Goal: Task Accomplishment & Management: Use online tool/utility

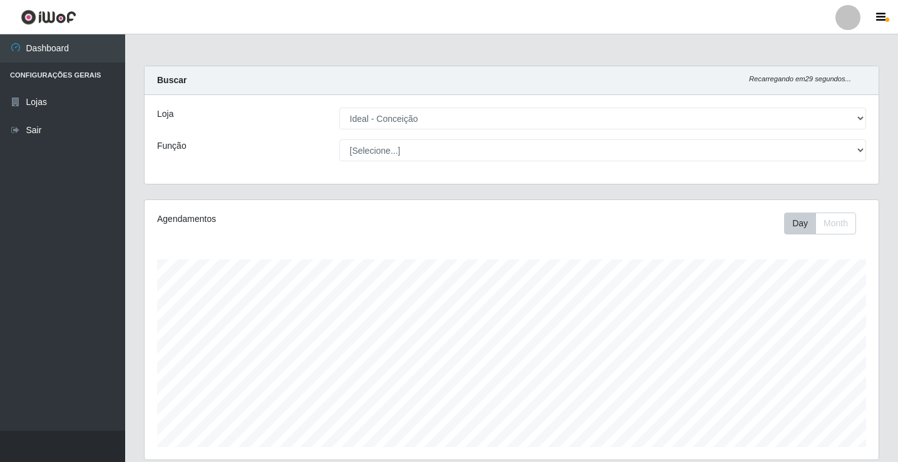
select select "231"
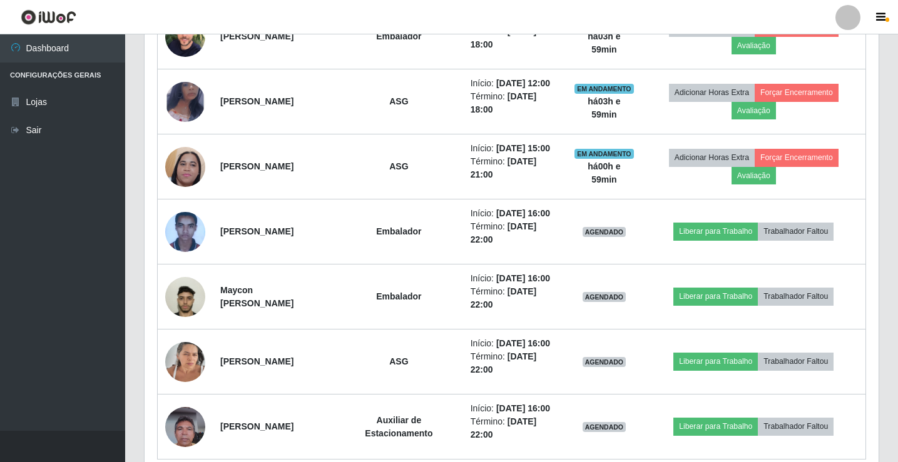
scroll to position [646, 0]
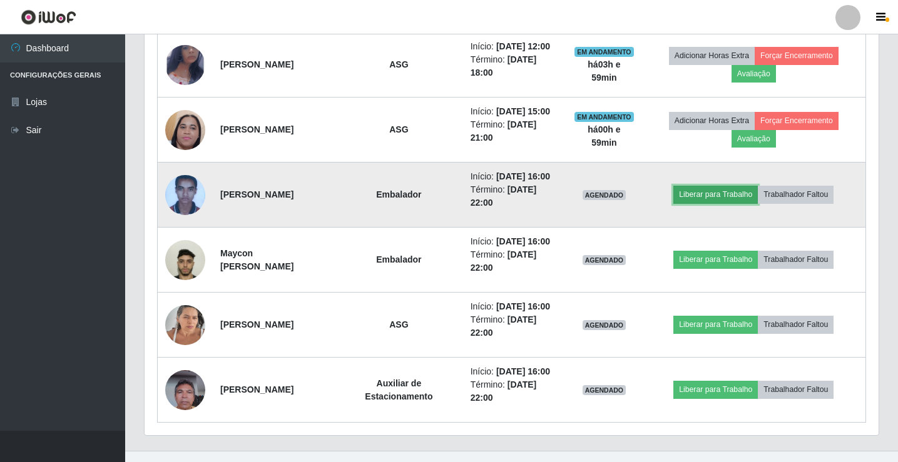
click at [721, 197] on button "Liberar para Trabalho" at bounding box center [715, 195] width 84 height 18
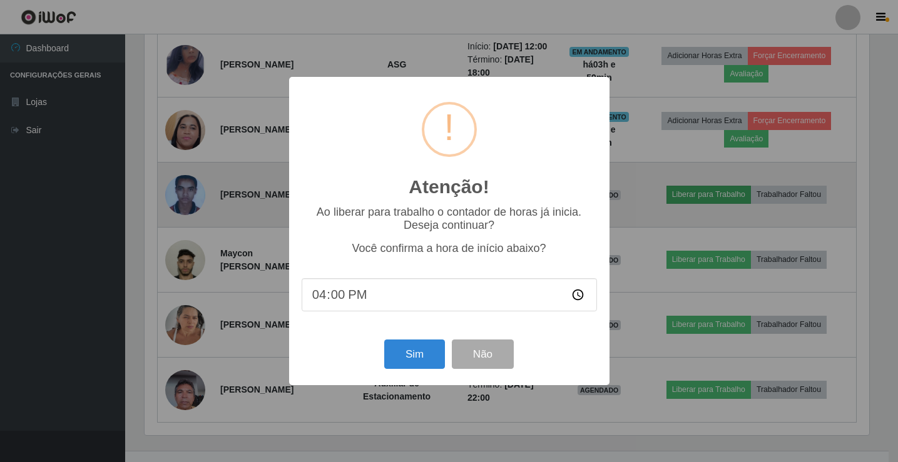
scroll to position [260, 728]
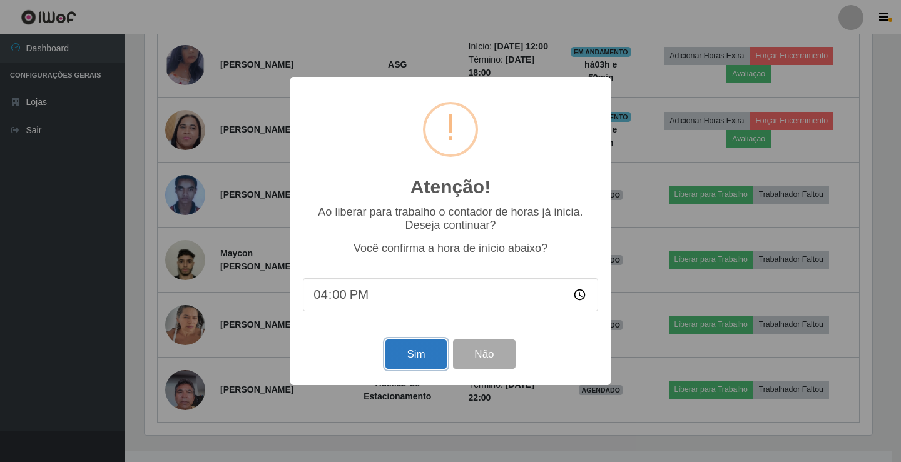
click at [436, 349] on button "Sim" at bounding box center [416, 354] width 61 height 29
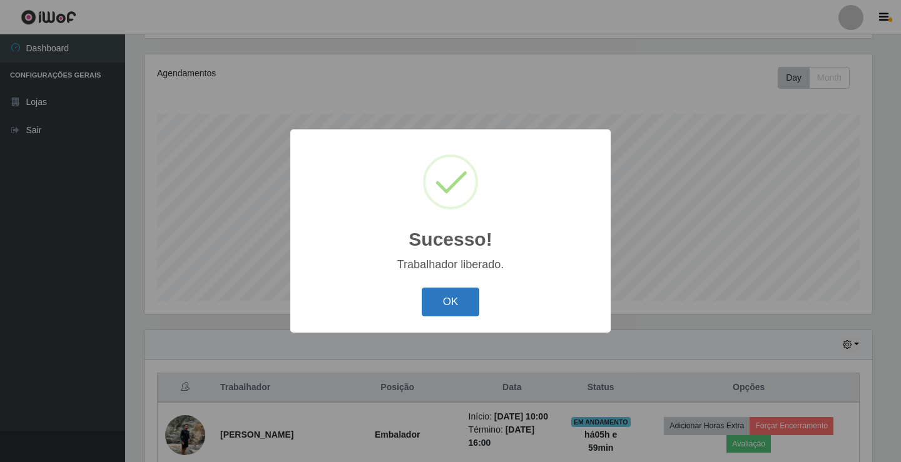
click at [440, 300] on button "OK" at bounding box center [451, 302] width 58 height 29
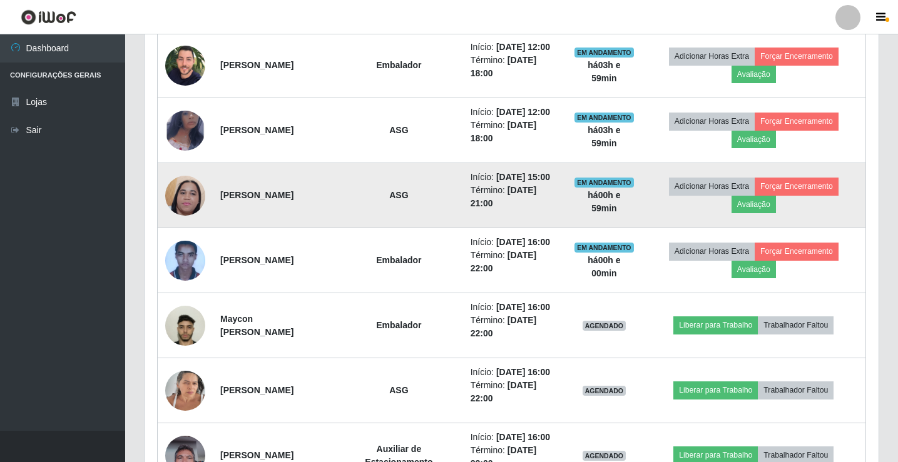
scroll to position [646, 0]
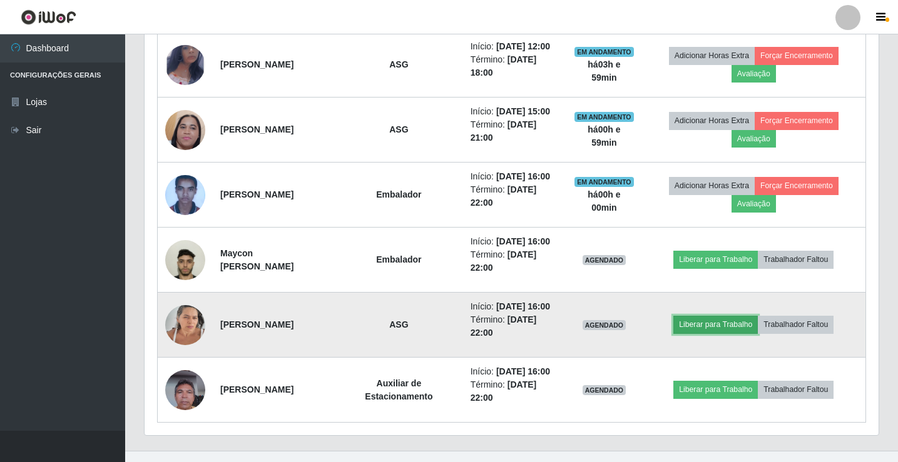
click at [725, 324] on button "Liberar para Trabalho" at bounding box center [715, 325] width 84 height 18
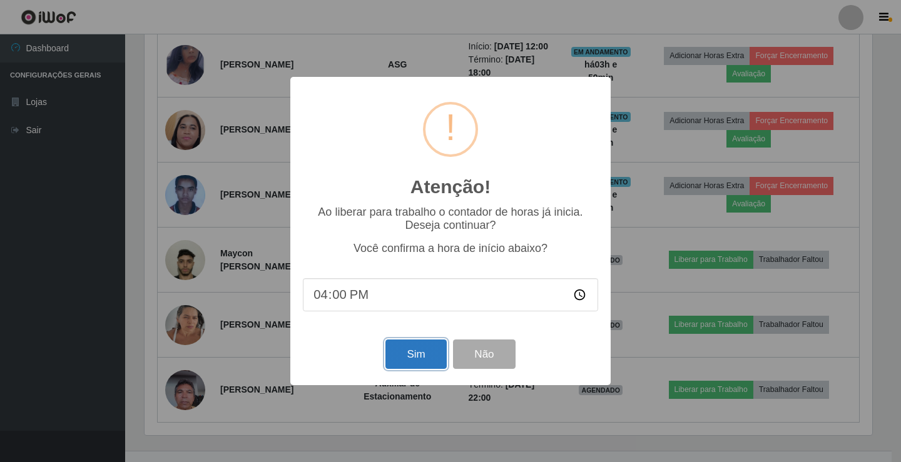
click at [404, 360] on button "Sim" at bounding box center [416, 354] width 61 height 29
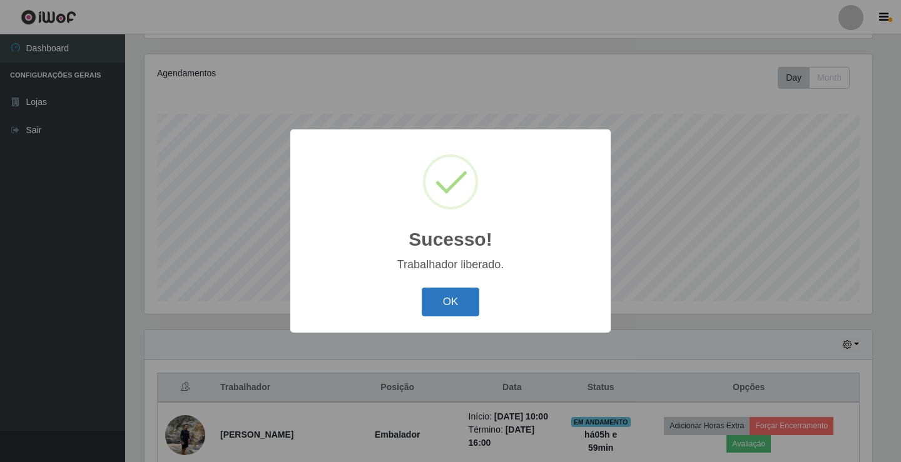
click at [460, 305] on button "OK" at bounding box center [451, 302] width 58 height 29
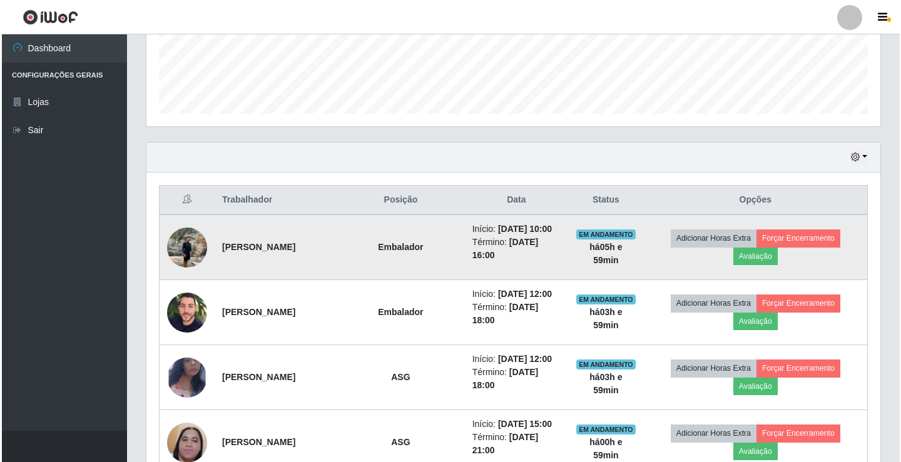
scroll to position [396, 0]
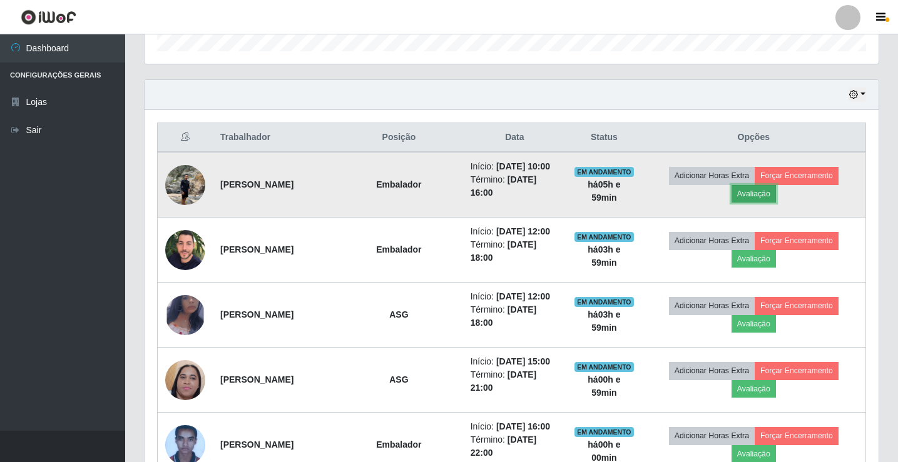
click at [776, 191] on button "Avaliação" at bounding box center [754, 194] width 44 height 18
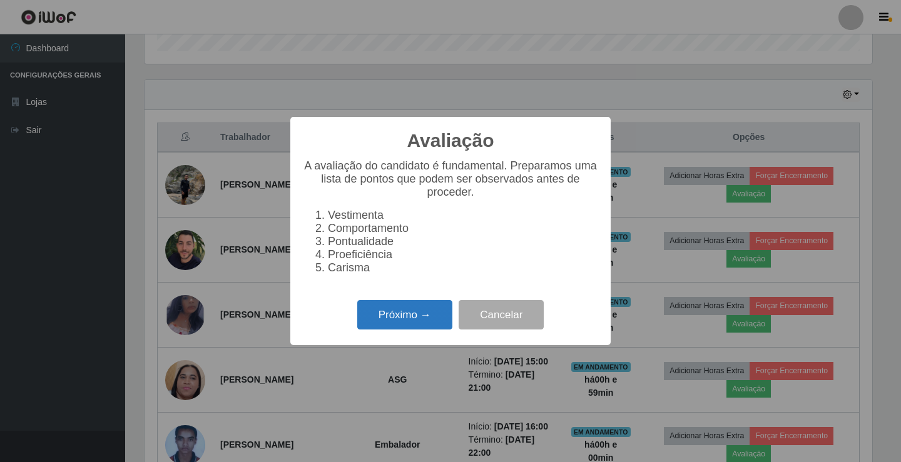
click at [399, 318] on button "Próximo →" at bounding box center [404, 314] width 95 height 29
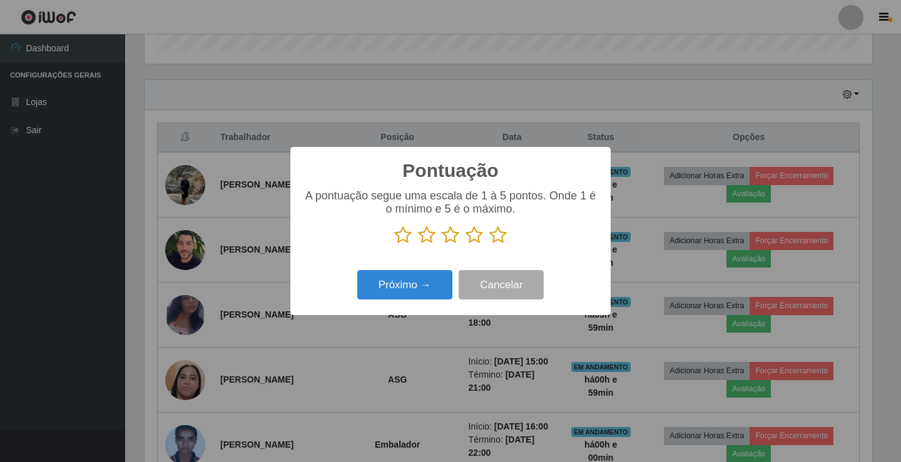
scroll to position [625554, 625086]
click at [478, 235] on icon at bounding box center [475, 235] width 18 height 19
click at [466, 245] on input "radio" at bounding box center [466, 245] width 0 height 0
click at [404, 297] on button "Próximo →" at bounding box center [404, 284] width 95 height 29
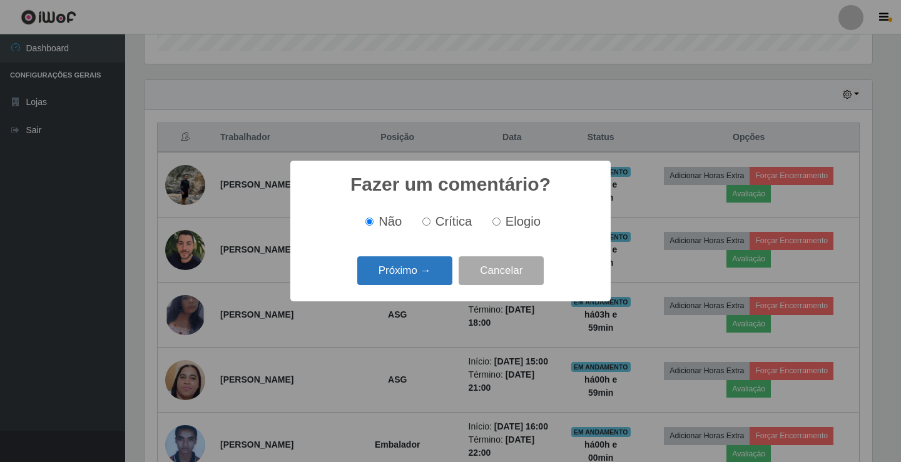
click at [407, 280] on button "Próximo →" at bounding box center [404, 271] width 95 height 29
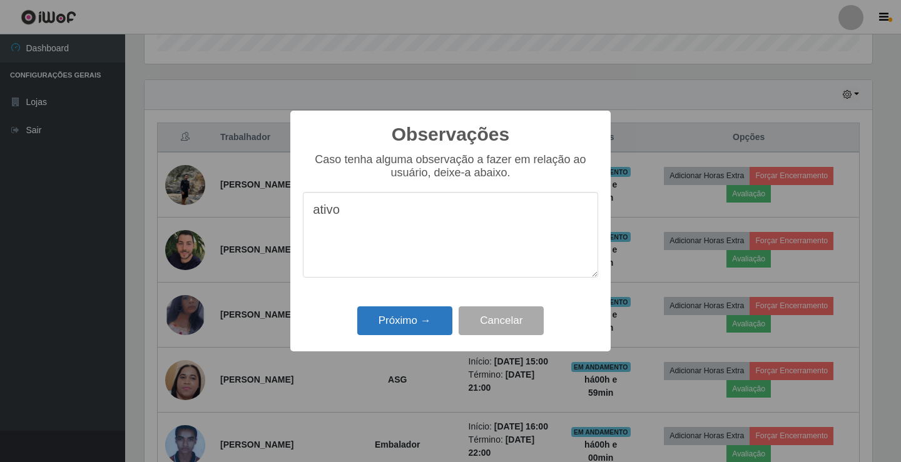
type textarea "ativo"
click at [410, 315] on button "Próximo →" at bounding box center [404, 321] width 95 height 29
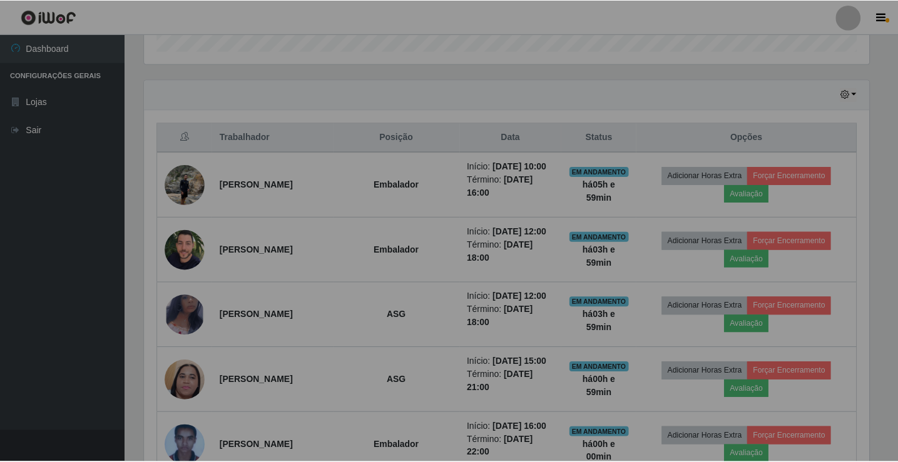
scroll to position [0, 0]
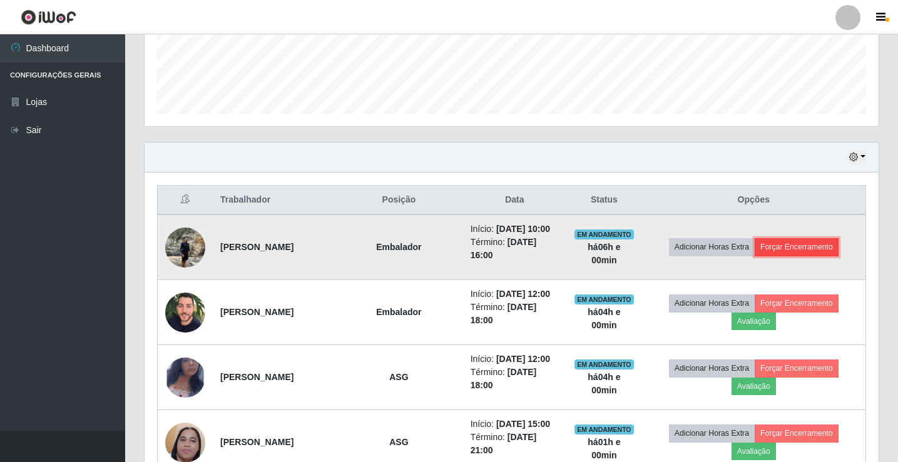
click at [789, 242] on button "Forçar Encerramento" at bounding box center [797, 247] width 84 height 18
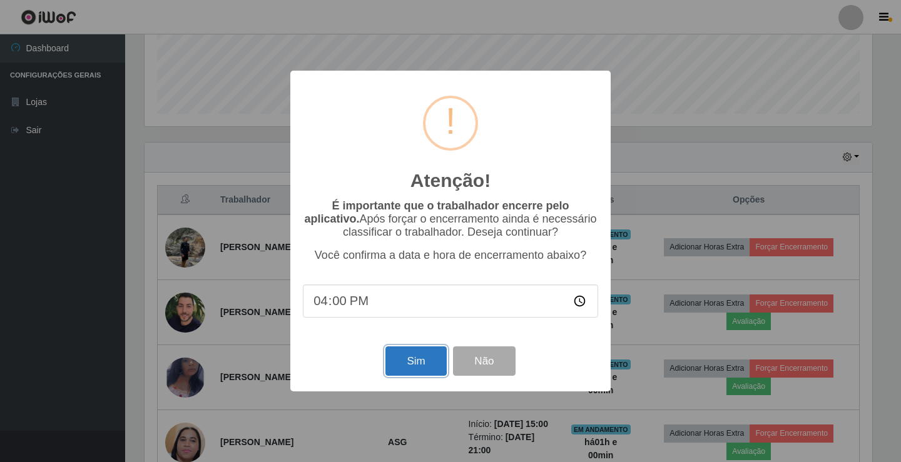
click at [399, 365] on button "Sim" at bounding box center [416, 361] width 61 height 29
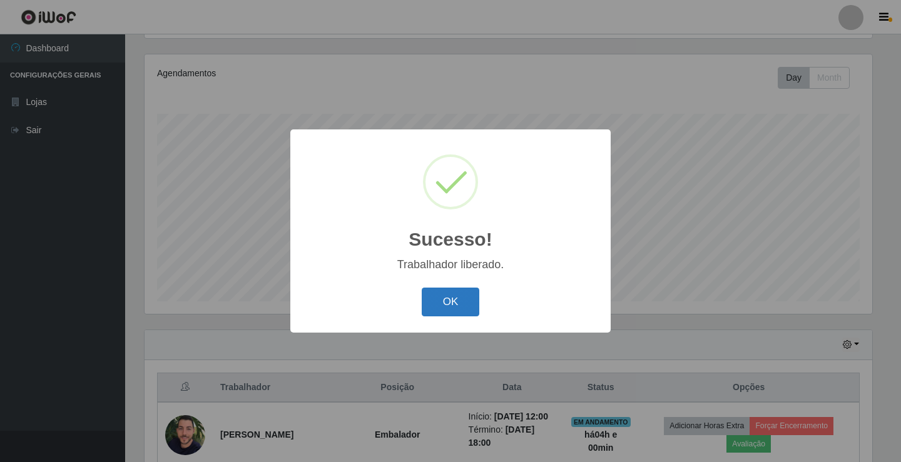
click at [455, 303] on button "OK" at bounding box center [451, 302] width 58 height 29
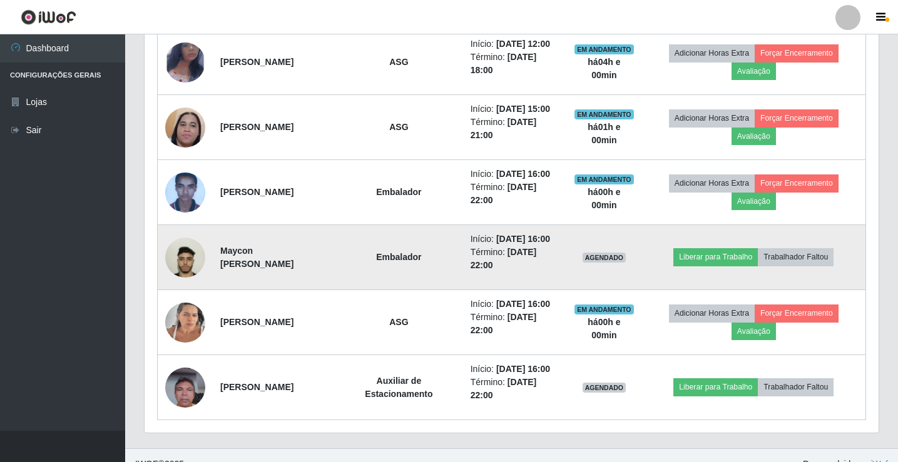
click at [178, 254] on img at bounding box center [185, 257] width 40 height 71
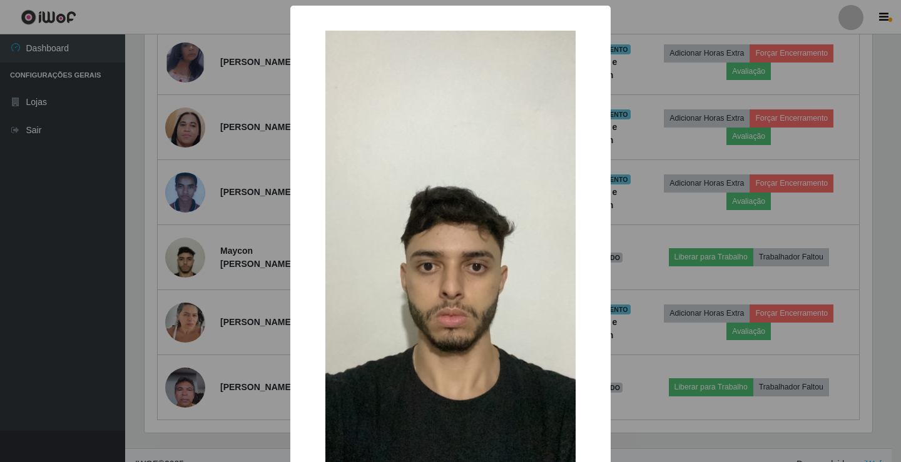
click at [180, 188] on div "× OK Cancel" at bounding box center [450, 231] width 901 height 462
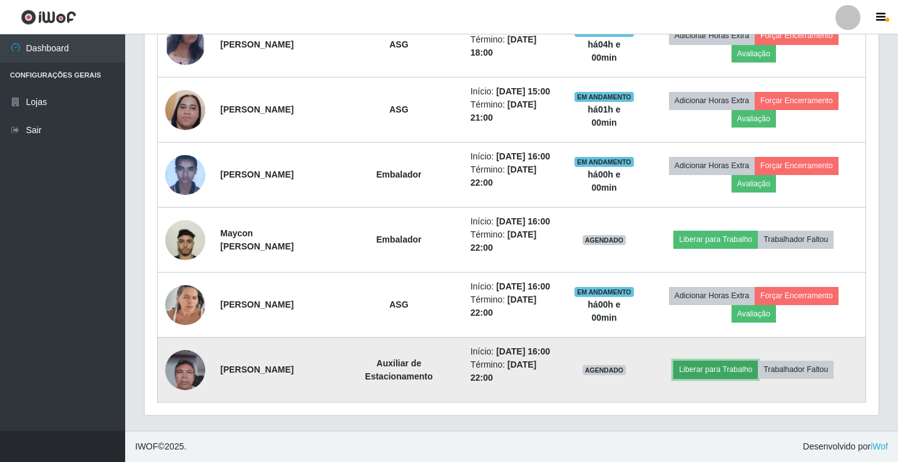
click at [737, 369] on button "Liberar para Trabalho" at bounding box center [715, 370] width 84 height 18
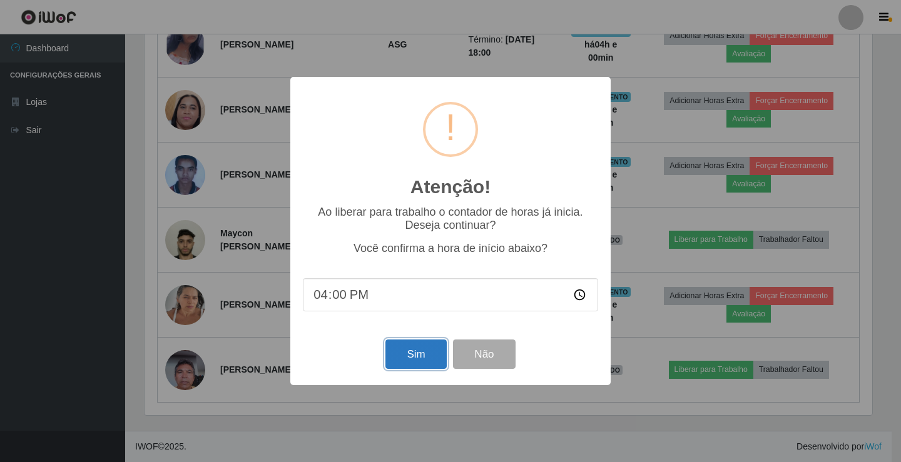
click at [410, 362] on button "Sim" at bounding box center [416, 354] width 61 height 29
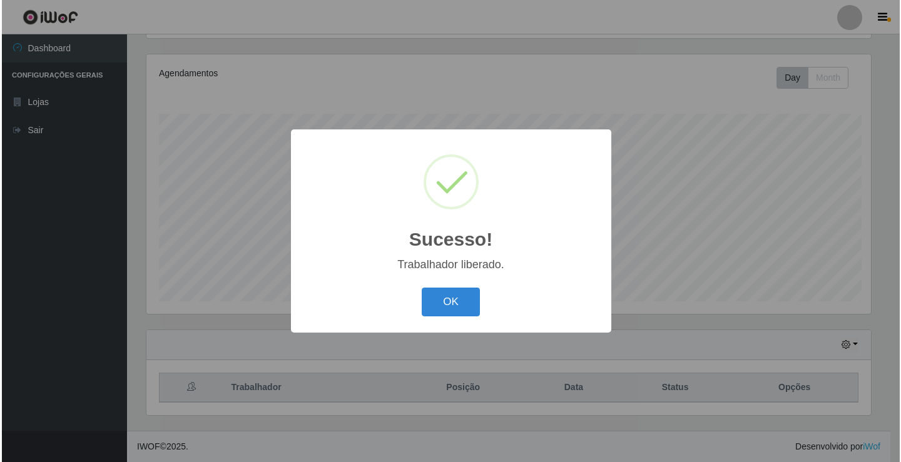
scroll to position [625554, 625086]
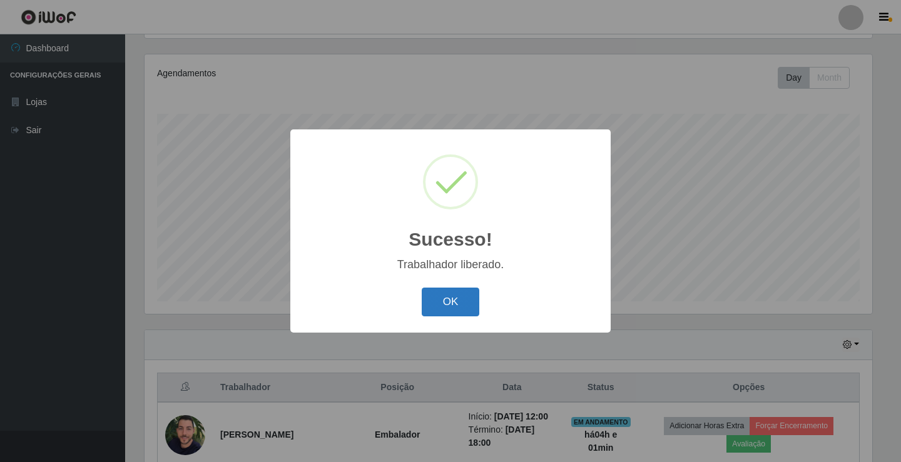
click at [450, 302] on button "OK" at bounding box center [451, 302] width 58 height 29
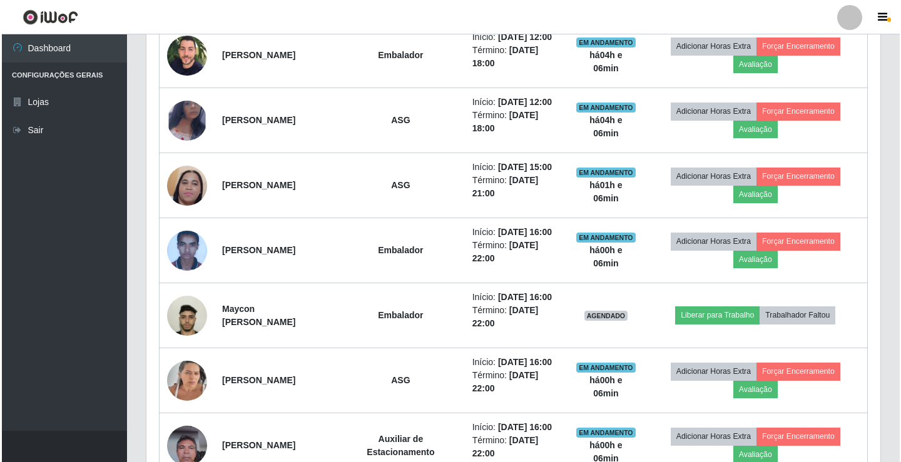
scroll to position [476, 0]
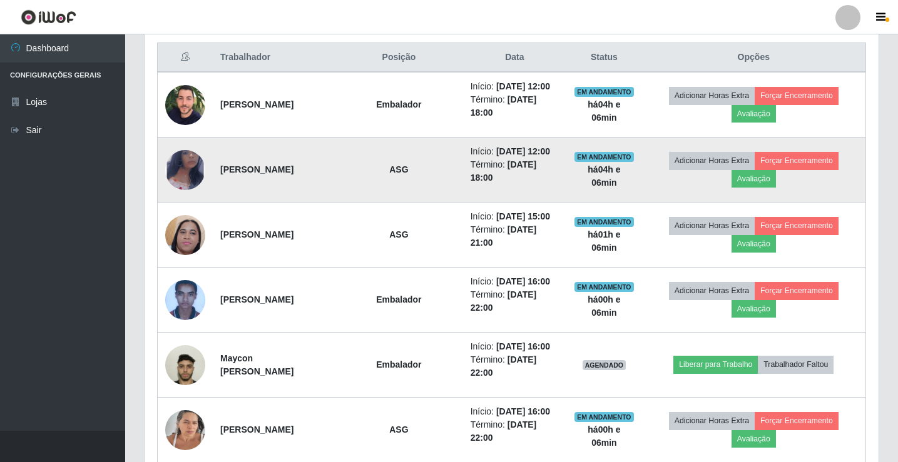
click at [191, 179] on img at bounding box center [185, 169] width 40 height 65
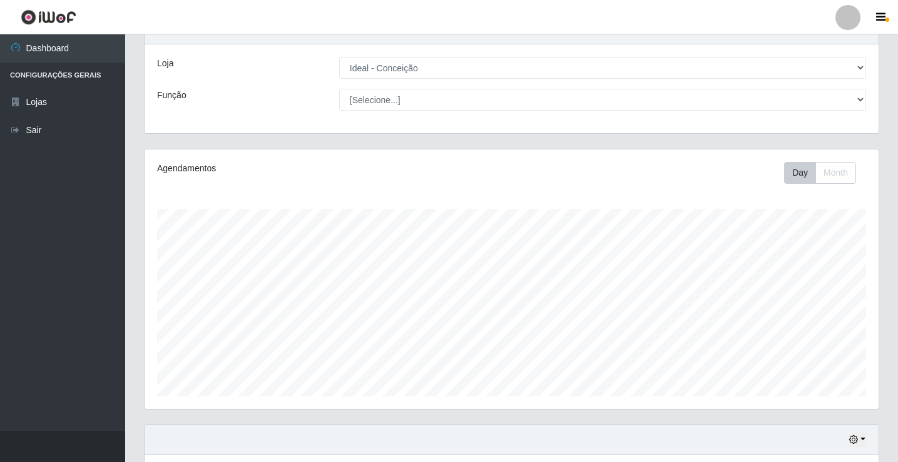
scroll to position [0, 0]
